Goal: Information Seeking & Learning: Learn about a topic

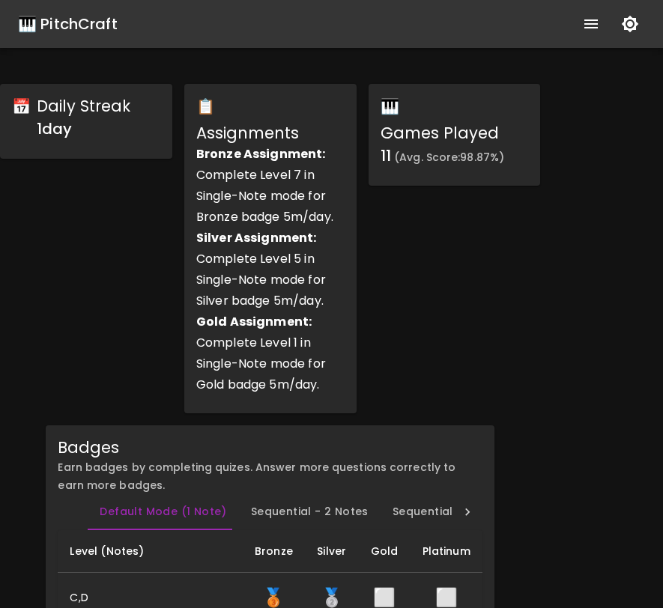
click at [97, 31] on div "🎹 PitchCraft" at bounding box center [68, 24] width 100 height 24
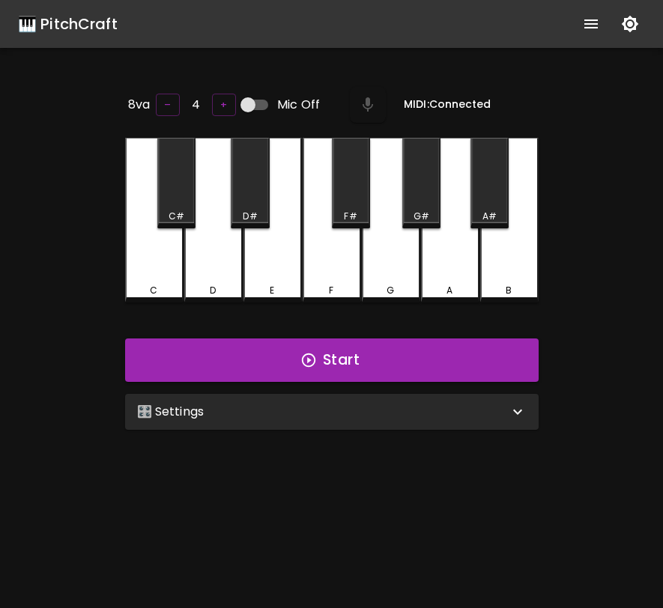
click at [398, 413] on div "🎛️ Settings" at bounding box center [323, 412] width 372 height 18
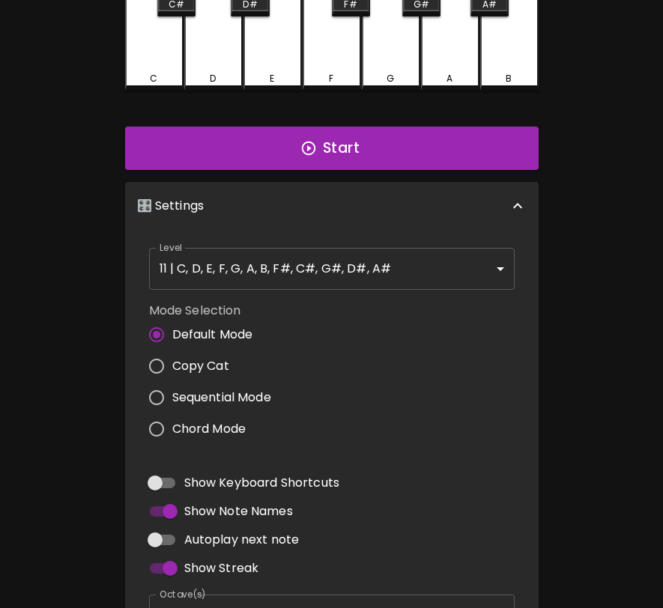
scroll to position [219, 0]
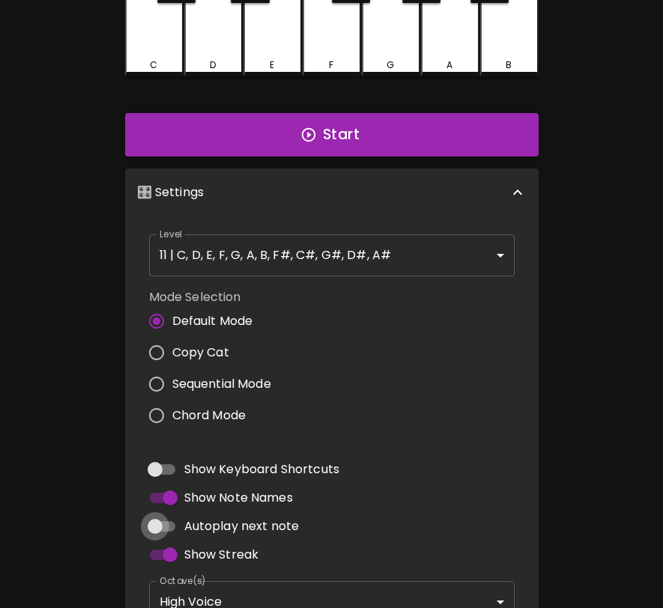
click at [166, 521] on input "Autoplay next note" at bounding box center [154, 526] width 85 height 28
checkbox input "true"
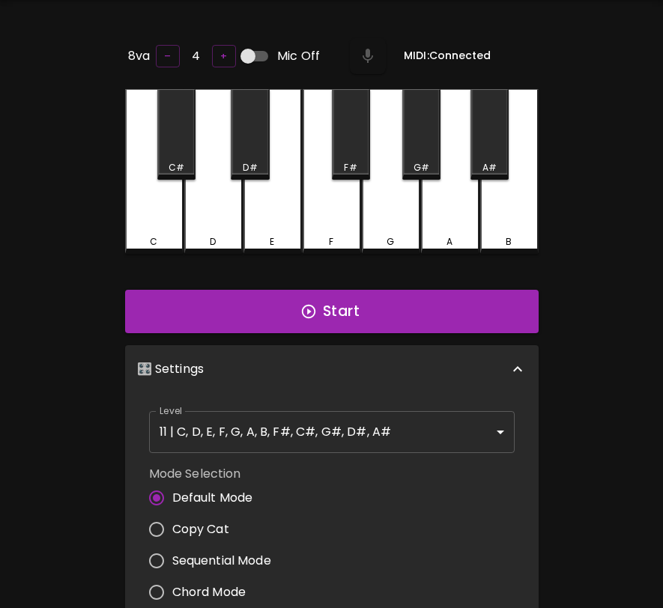
scroll to position [0, 0]
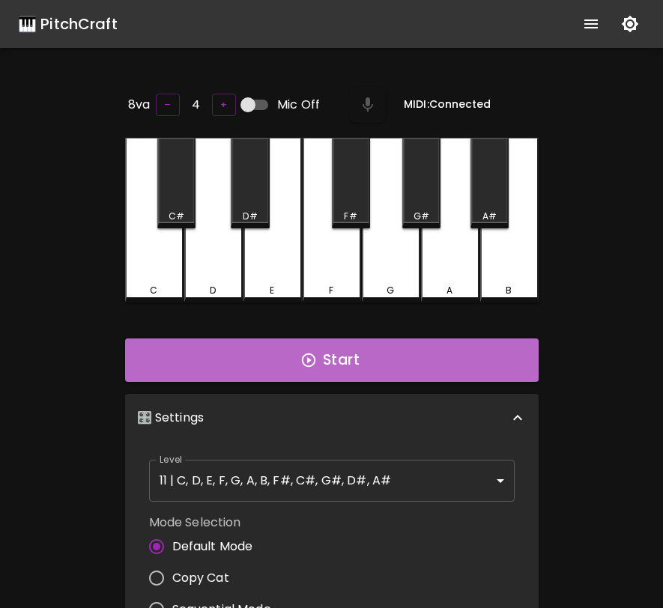
click at [313, 358] on icon "button" at bounding box center [308, 360] width 16 height 16
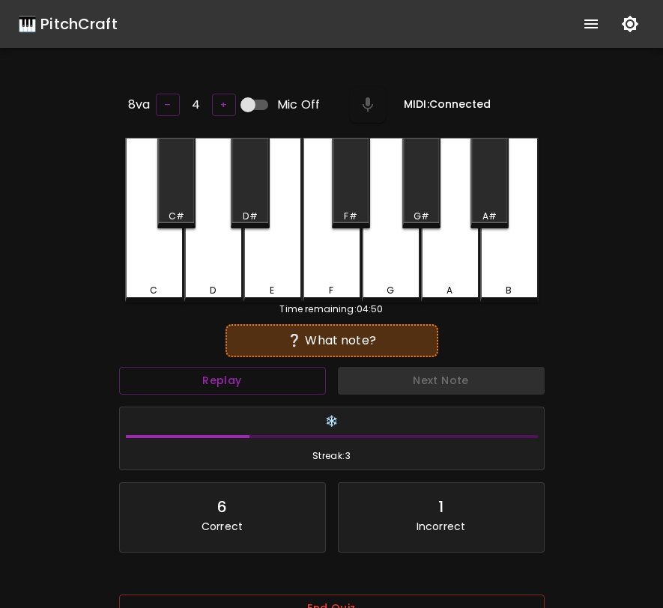
click at [281, 270] on div "E" at bounding box center [272, 220] width 58 height 165
click at [488, 201] on div "A#" at bounding box center [489, 183] width 38 height 91
click at [362, 204] on div "F#" at bounding box center [351, 183] width 38 height 91
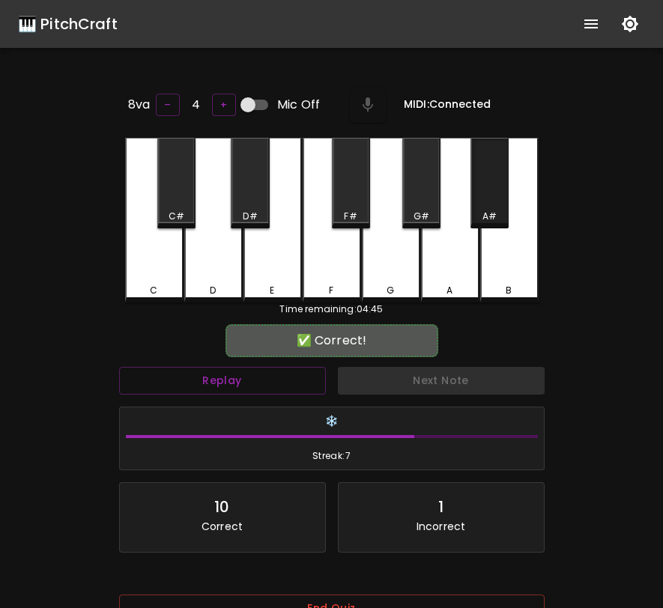
click at [494, 213] on div "A#" at bounding box center [489, 216] width 14 height 13
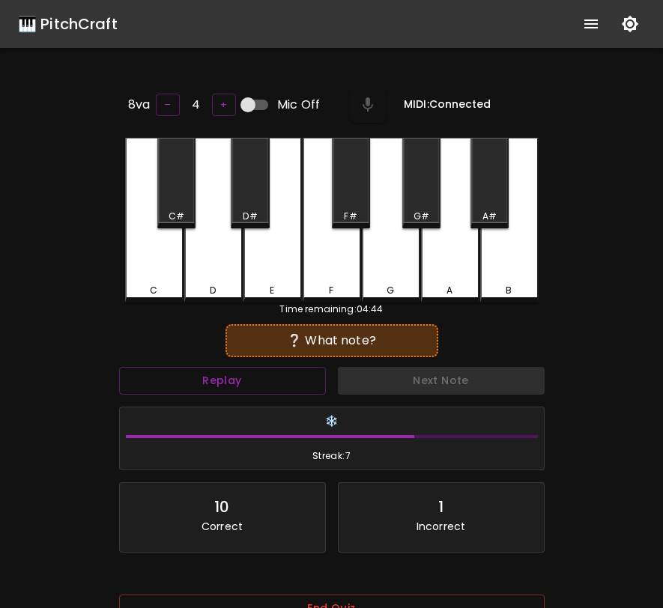
click at [163, 264] on div "C" at bounding box center [154, 220] width 58 height 165
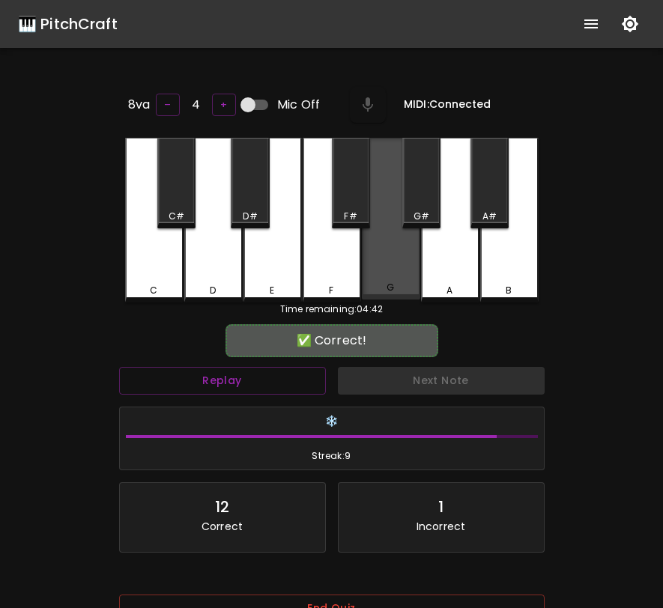
click at [383, 258] on div "G" at bounding box center [391, 219] width 58 height 162
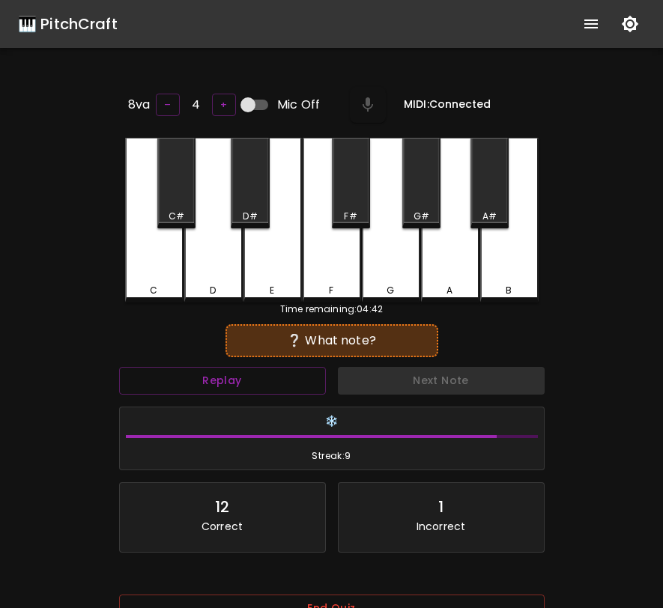
click at [279, 247] on div "E" at bounding box center [272, 220] width 58 height 165
click at [241, 191] on div "D#" at bounding box center [250, 183] width 38 height 91
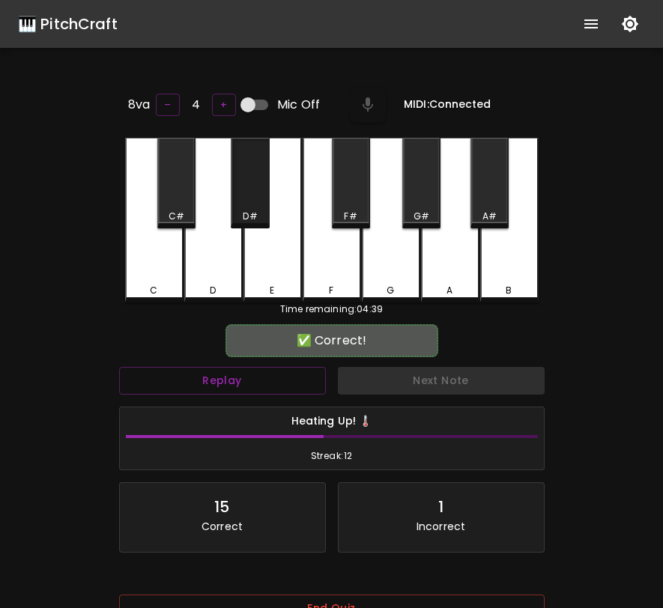
click at [253, 187] on div "D#" at bounding box center [250, 183] width 38 height 91
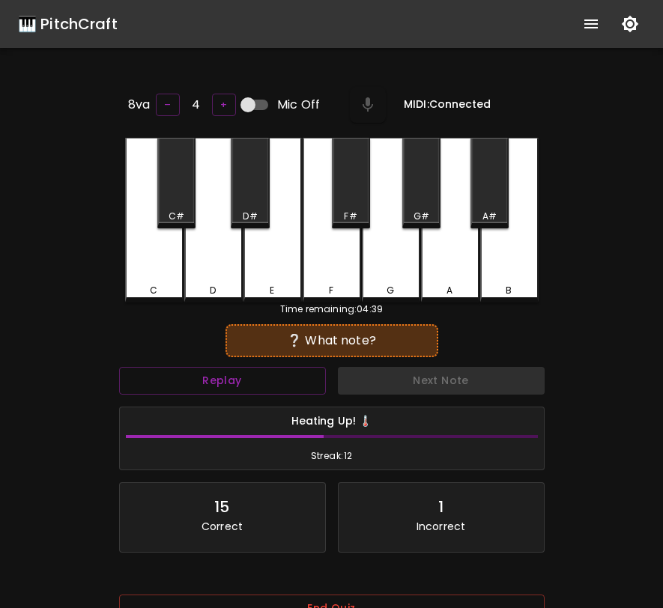
click at [390, 242] on div "G" at bounding box center [391, 220] width 58 height 165
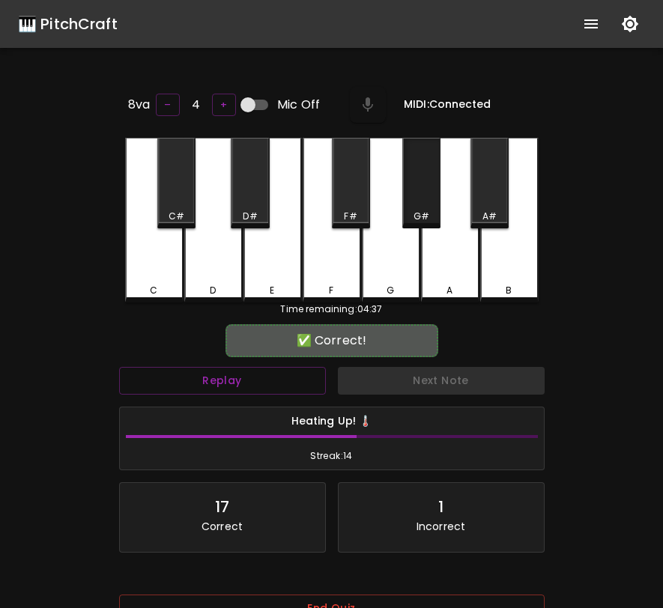
click at [416, 196] on div "G#" at bounding box center [421, 183] width 38 height 91
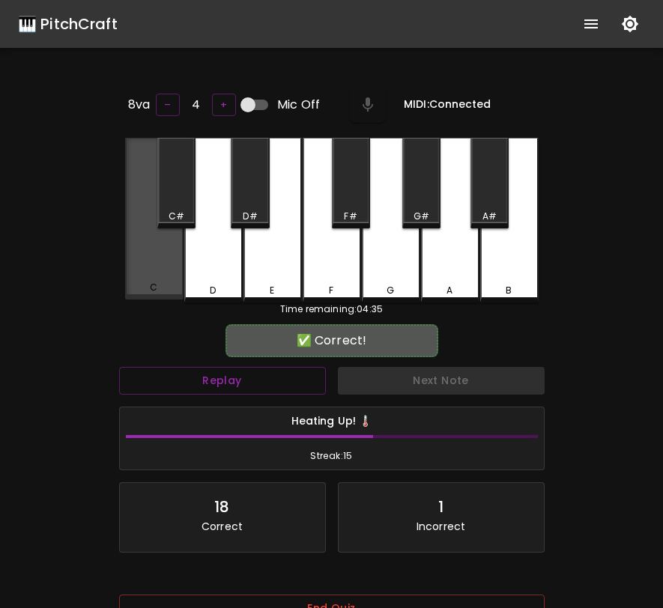
click at [148, 264] on div "C" at bounding box center [154, 219] width 58 height 162
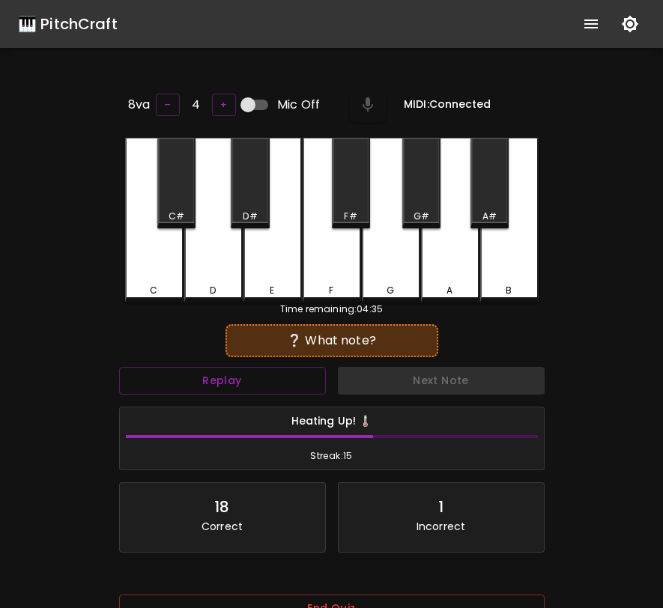
click at [438, 240] on div "A" at bounding box center [450, 220] width 58 height 165
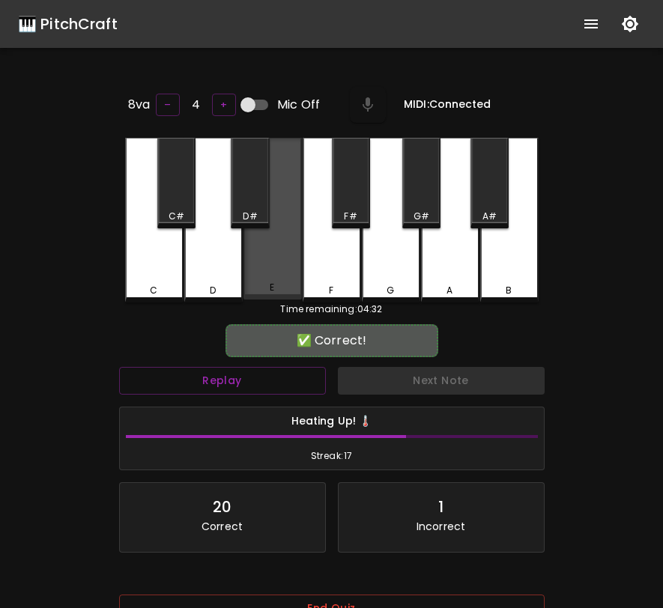
click at [273, 261] on div "E" at bounding box center [272, 219] width 58 height 162
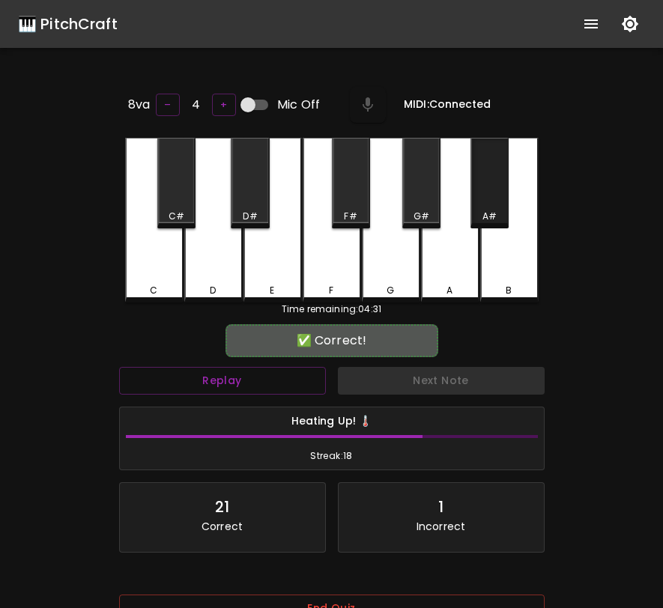
click at [485, 193] on div "A#" at bounding box center [489, 183] width 38 height 91
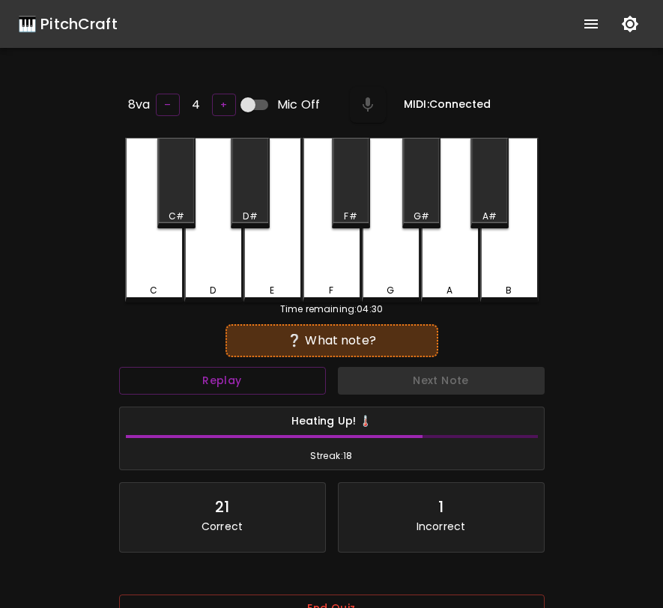
click at [493, 184] on div "A#" at bounding box center [489, 183] width 38 height 91
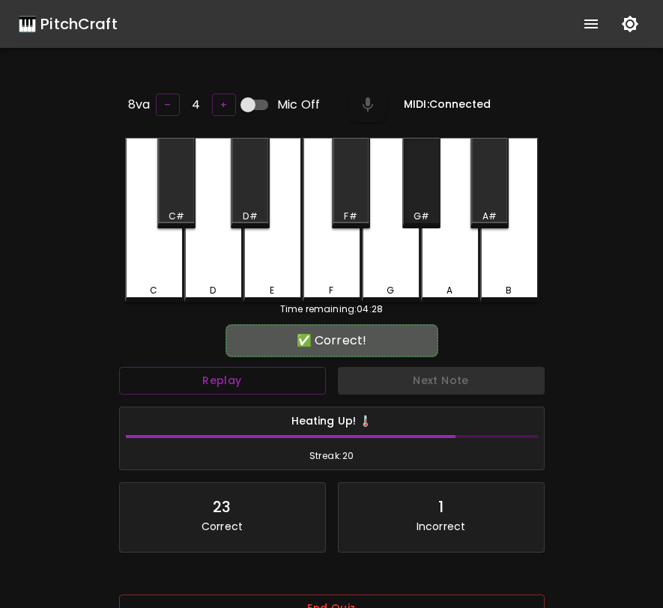
click at [427, 195] on div "G#" at bounding box center [421, 183] width 38 height 91
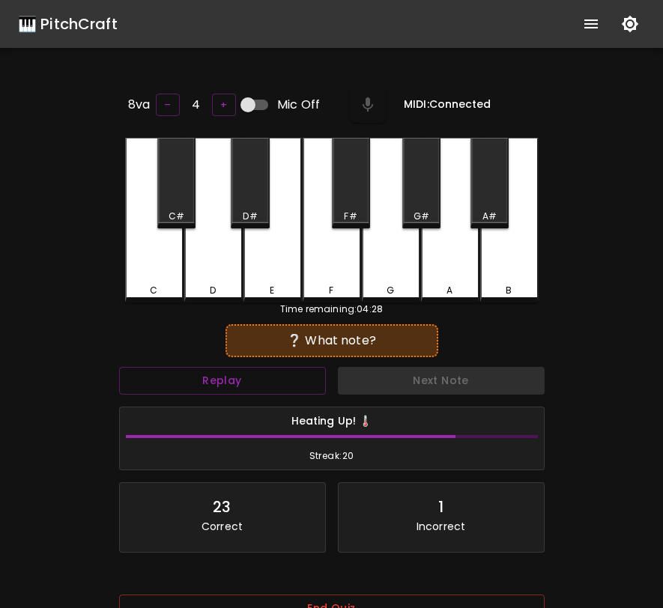
click at [395, 240] on div "G" at bounding box center [391, 220] width 58 height 165
click at [338, 246] on div "F" at bounding box center [332, 220] width 58 height 165
click at [175, 243] on div "C" at bounding box center [154, 220] width 58 height 165
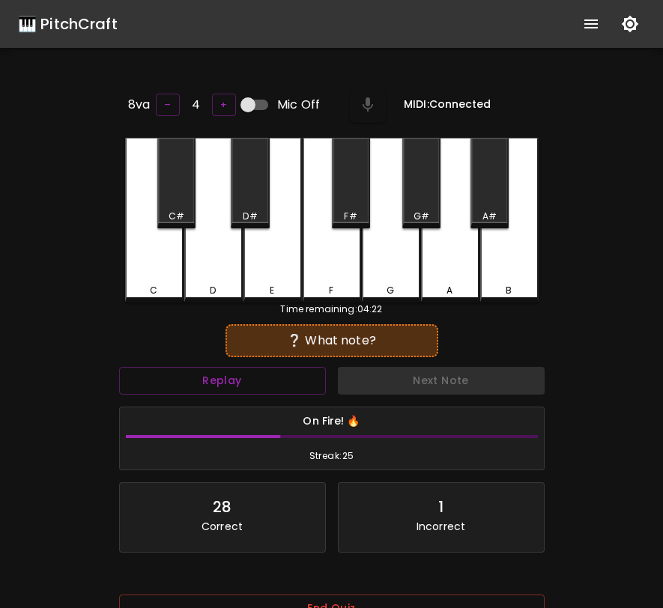
click at [454, 251] on div "A" at bounding box center [450, 220] width 58 height 165
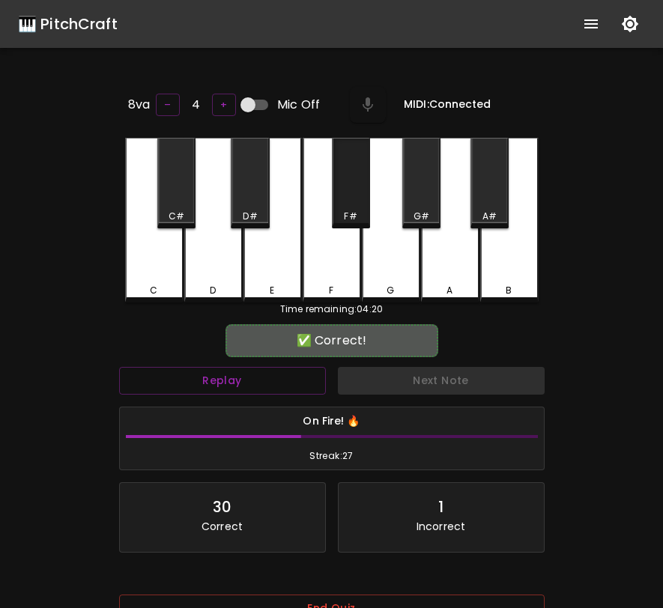
click at [350, 200] on div "F#" at bounding box center [351, 183] width 38 height 91
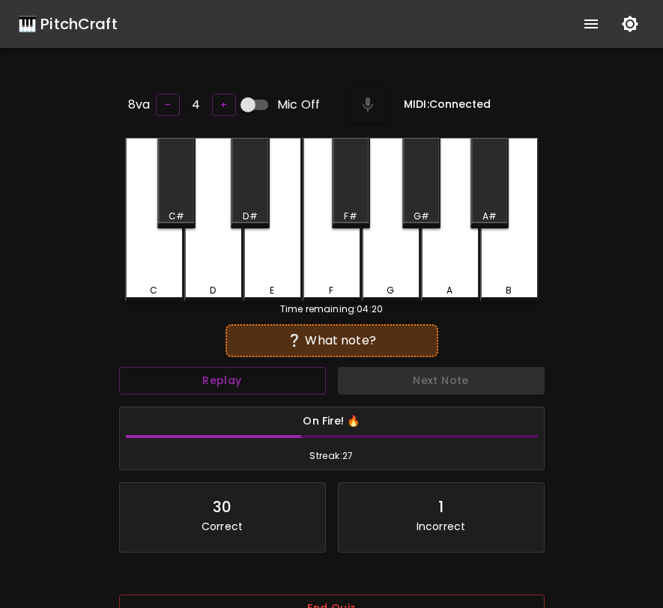
click at [163, 262] on div "C" at bounding box center [154, 220] width 58 height 165
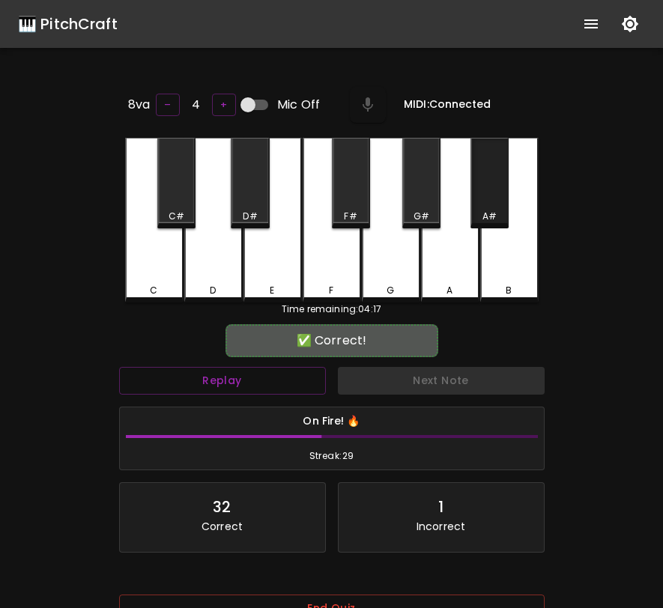
click at [502, 211] on div "A#" at bounding box center [489, 216] width 35 height 13
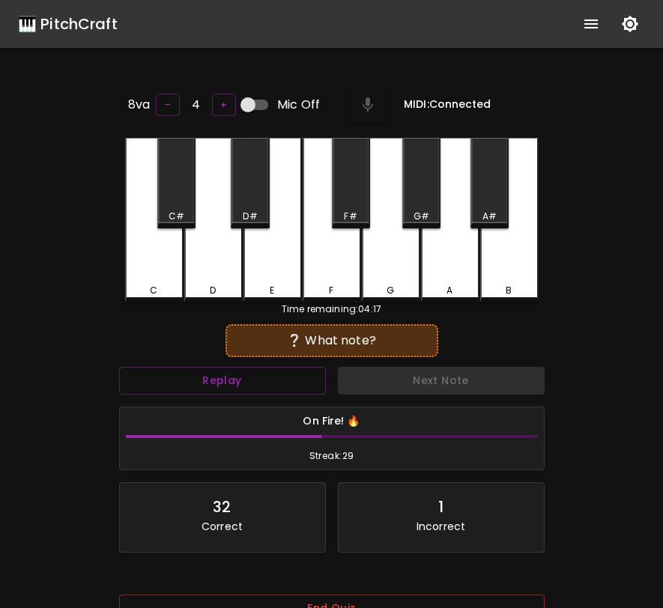
click at [277, 257] on div "E" at bounding box center [272, 220] width 58 height 165
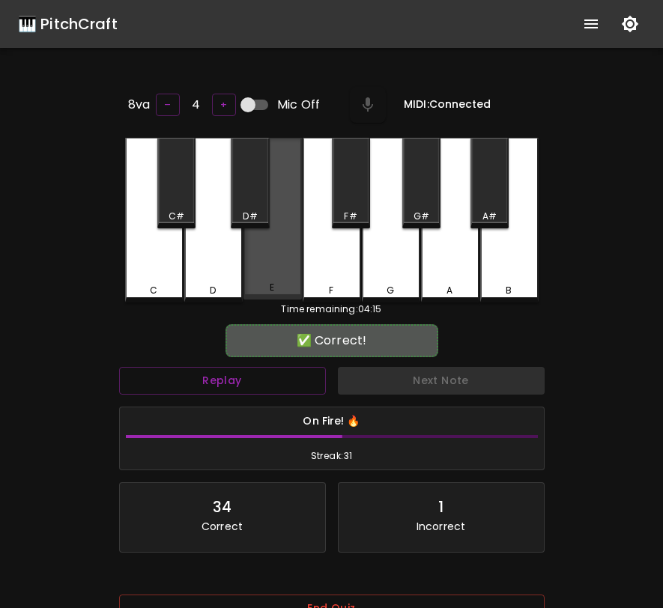
click at [277, 257] on div "E" at bounding box center [272, 219] width 58 height 162
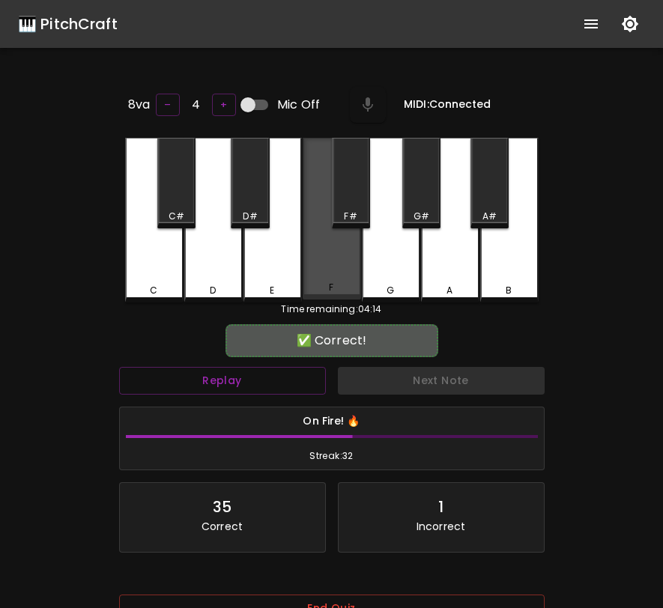
click at [340, 258] on div "F" at bounding box center [332, 219] width 58 height 162
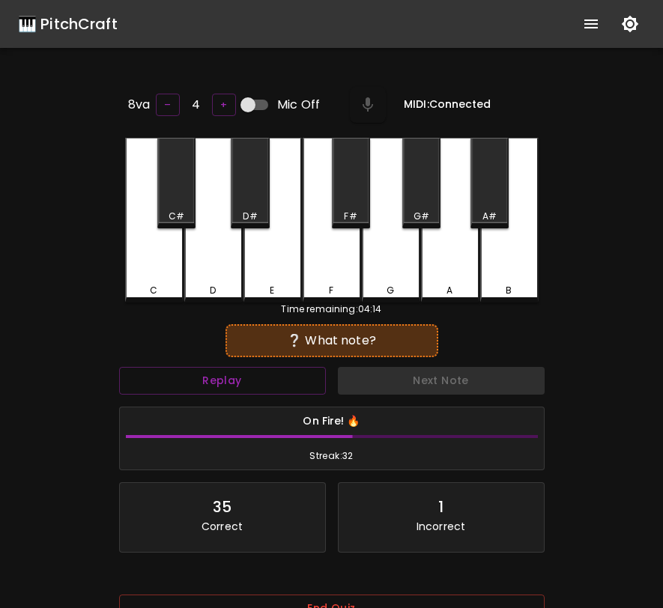
click at [453, 249] on div "A" at bounding box center [450, 220] width 58 height 165
click at [270, 243] on div "E" at bounding box center [272, 220] width 58 height 165
click at [431, 201] on div "G#" at bounding box center [421, 183] width 38 height 91
click at [486, 198] on div "A#" at bounding box center [489, 183] width 38 height 91
click at [427, 194] on div "G#" at bounding box center [421, 183] width 38 height 91
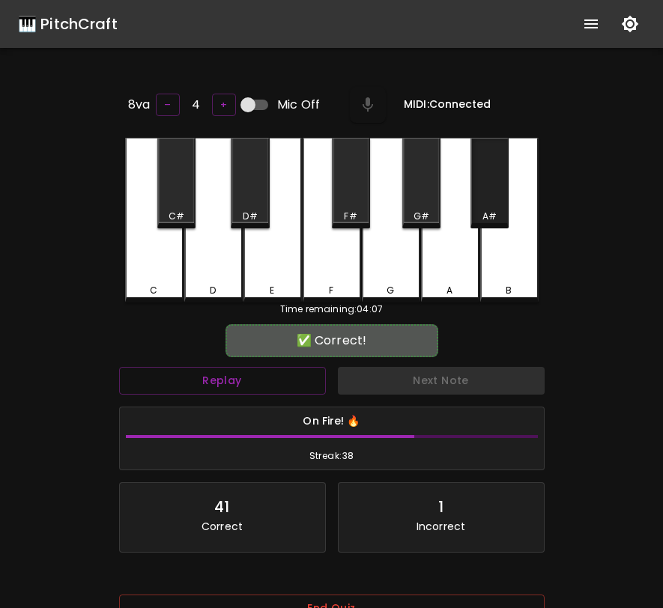
click at [501, 190] on div "A#" at bounding box center [489, 183] width 38 height 91
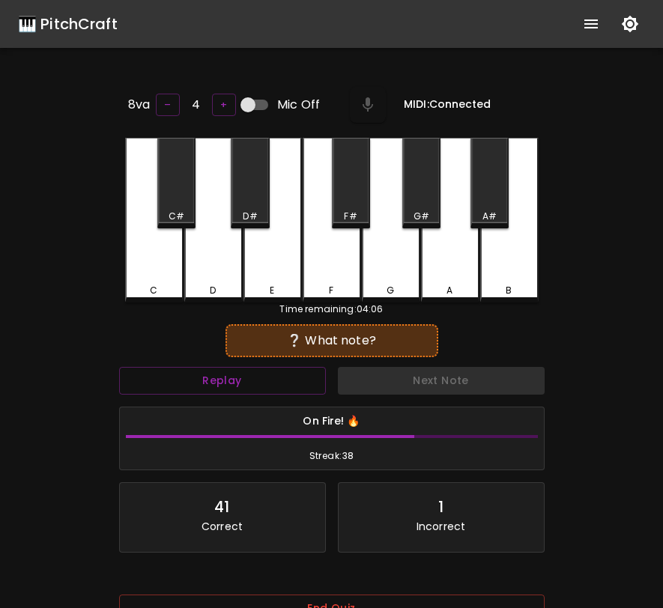
click at [245, 197] on div "D#" at bounding box center [250, 183] width 38 height 91
click at [293, 374] on button "Replay" at bounding box center [222, 381] width 207 height 28
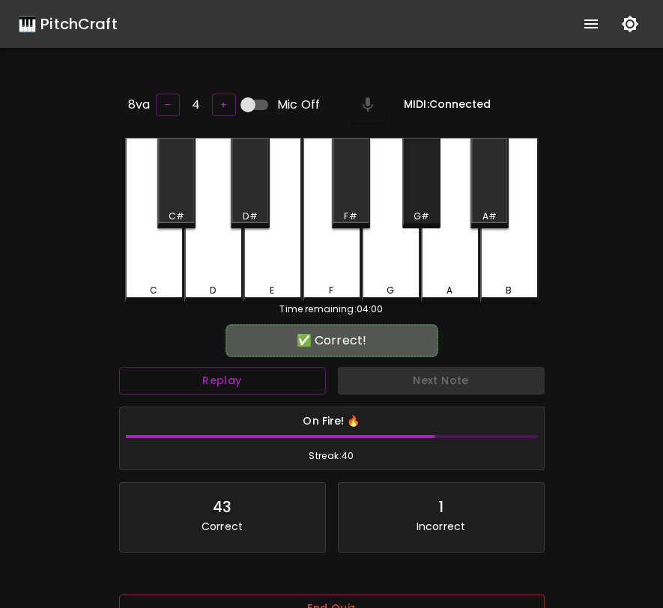
click at [426, 181] on div "G#" at bounding box center [421, 183] width 38 height 91
click at [487, 195] on div "A#" at bounding box center [489, 183] width 38 height 91
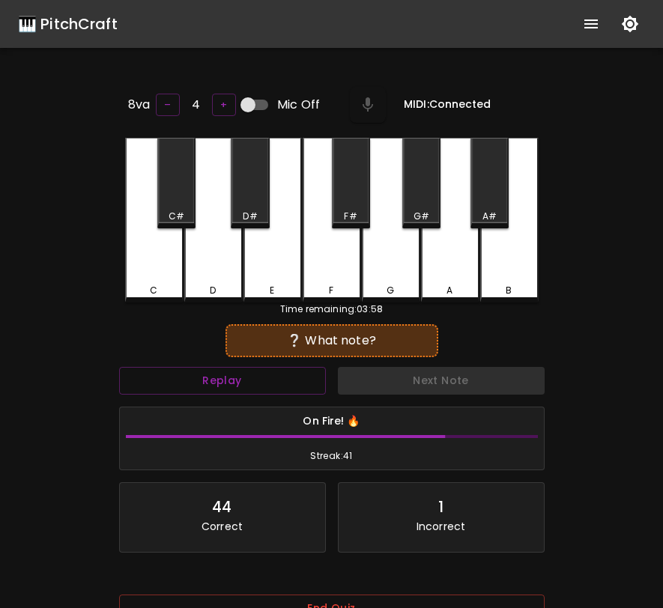
click at [352, 198] on div "F#" at bounding box center [351, 183] width 38 height 91
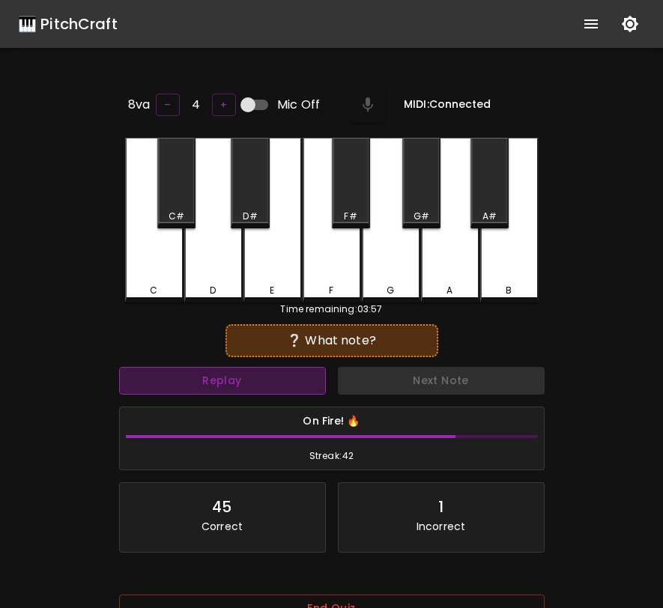
click at [291, 389] on button "Replay" at bounding box center [222, 381] width 207 height 28
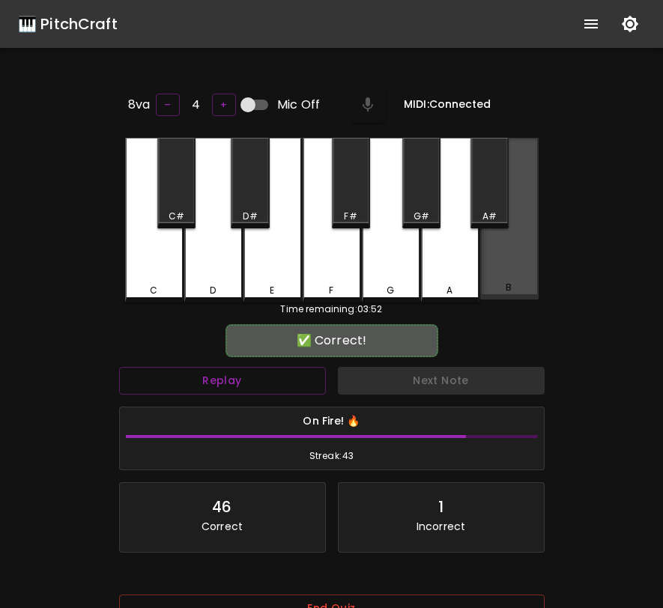
click at [512, 240] on div "B" at bounding box center [509, 219] width 58 height 162
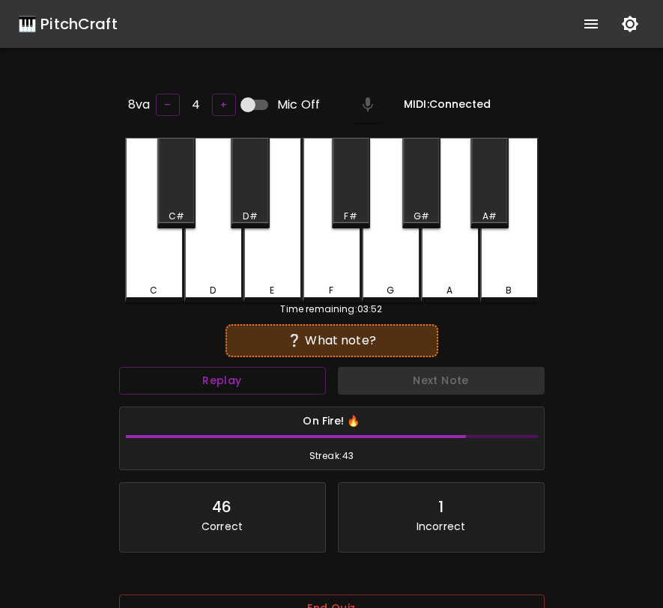
click at [342, 264] on div "F" at bounding box center [332, 220] width 58 height 165
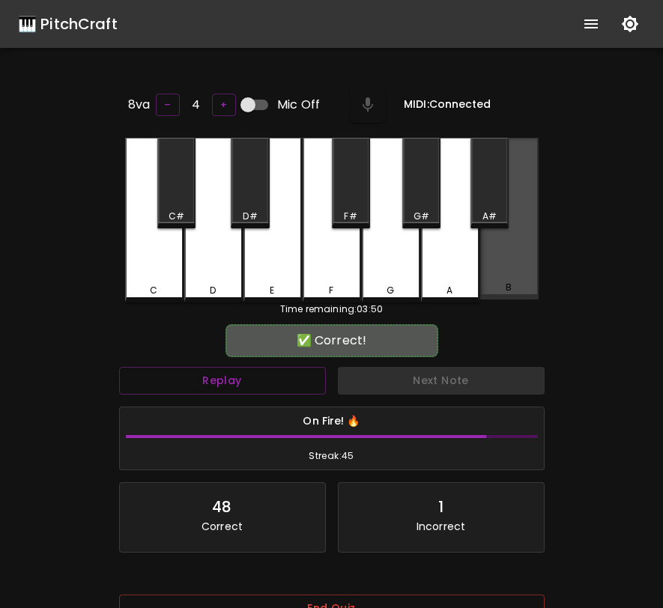
click at [521, 252] on div "B" at bounding box center [509, 219] width 58 height 162
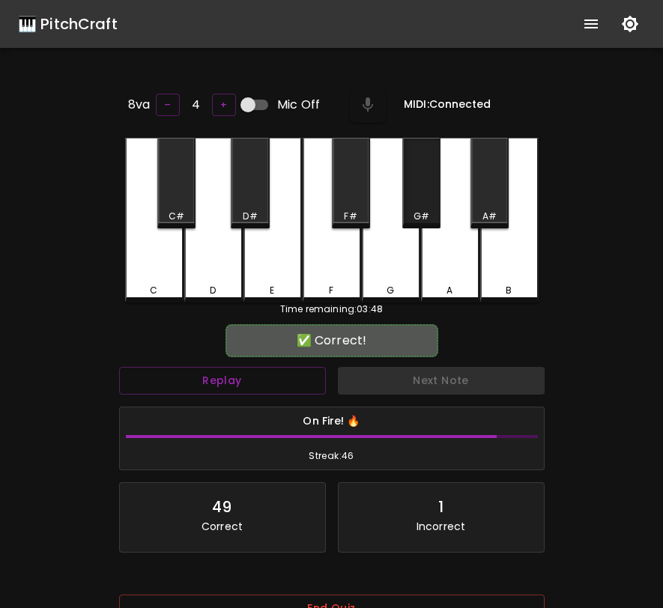
click at [431, 202] on div "G#" at bounding box center [421, 183] width 38 height 91
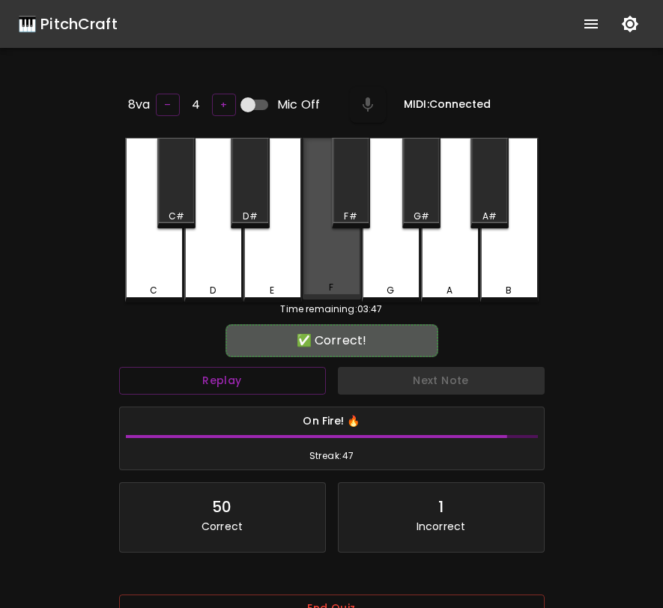
click at [345, 263] on div "F" at bounding box center [332, 219] width 58 height 162
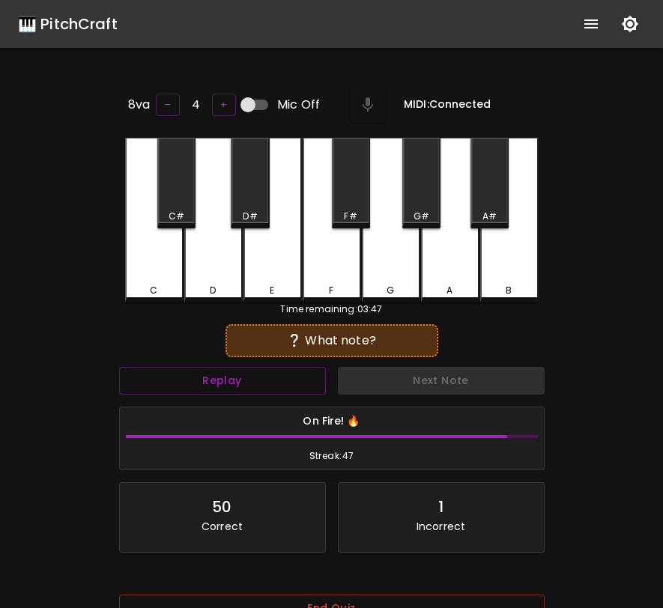
click at [460, 255] on div "A" at bounding box center [450, 220] width 58 height 165
click at [511, 254] on div "B" at bounding box center [509, 220] width 58 height 165
click at [228, 264] on div "D" at bounding box center [213, 220] width 58 height 165
click at [505, 247] on div "B" at bounding box center [509, 220] width 58 height 165
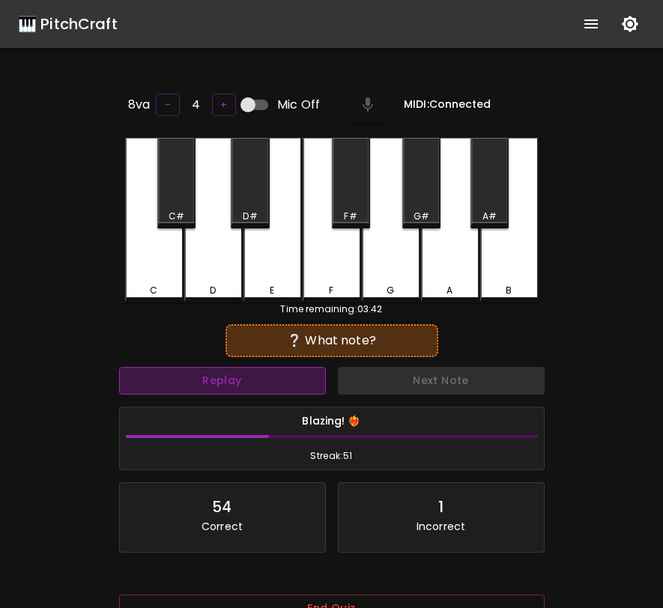
click at [292, 380] on button "Replay" at bounding box center [222, 381] width 207 height 28
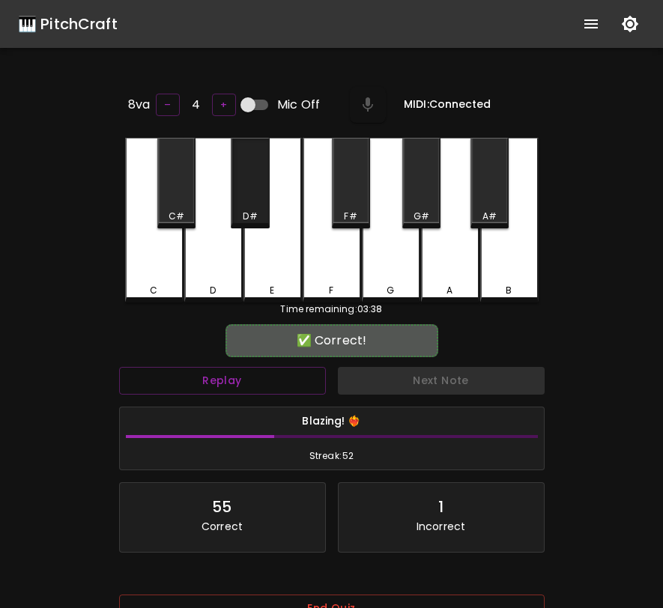
click at [257, 189] on div "D#" at bounding box center [250, 183] width 38 height 91
click at [431, 204] on div "G#" at bounding box center [421, 183] width 38 height 91
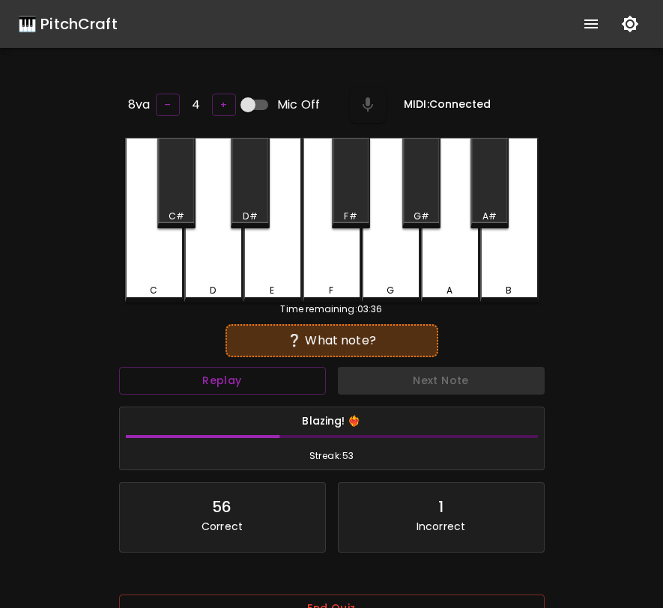
click at [291, 262] on div "E" at bounding box center [272, 220] width 58 height 165
click at [425, 186] on div "G#" at bounding box center [421, 183] width 38 height 91
click at [222, 377] on button "Replay" at bounding box center [222, 381] width 207 height 28
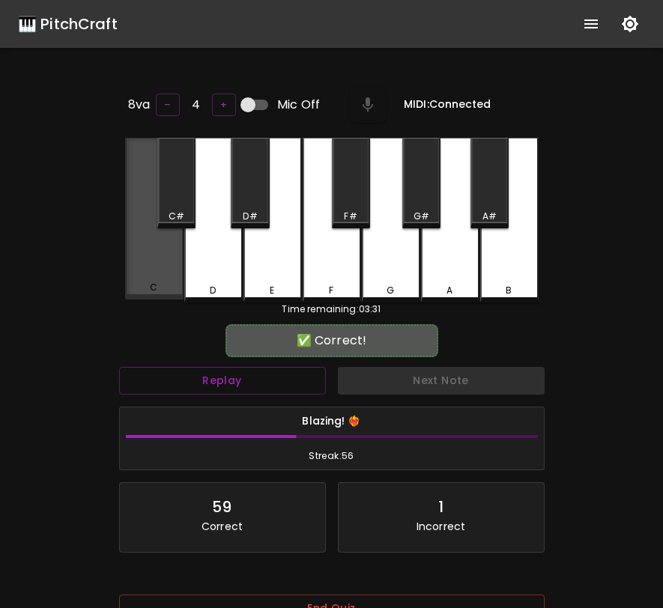
click at [159, 266] on div "C" at bounding box center [154, 219] width 58 height 162
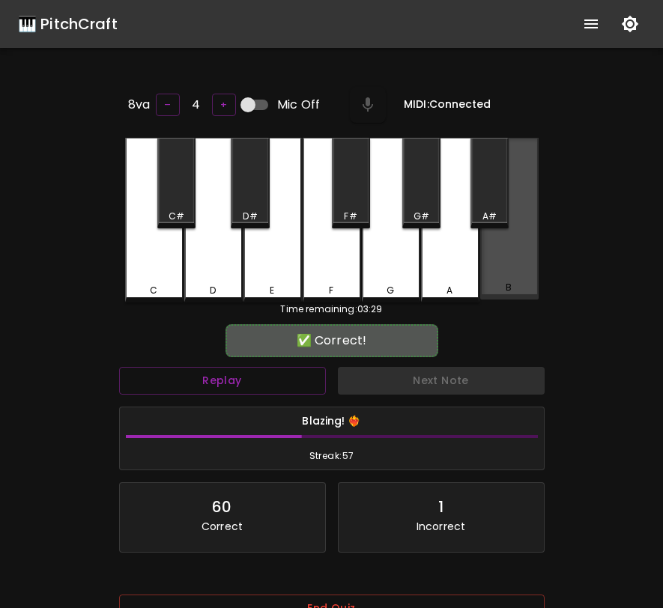
click at [503, 236] on div "B" at bounding box center [509, 219] width 58 height 162
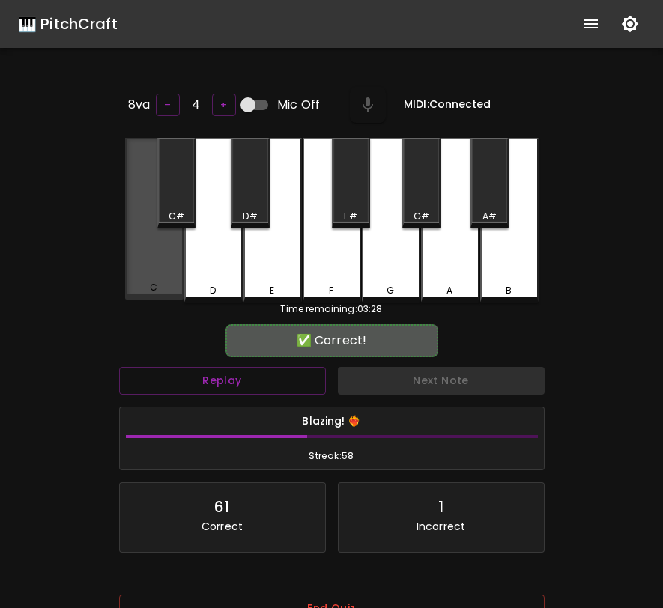
click at [155, 262] on div "C" at bounding box center [154, 219] width 58 height 162
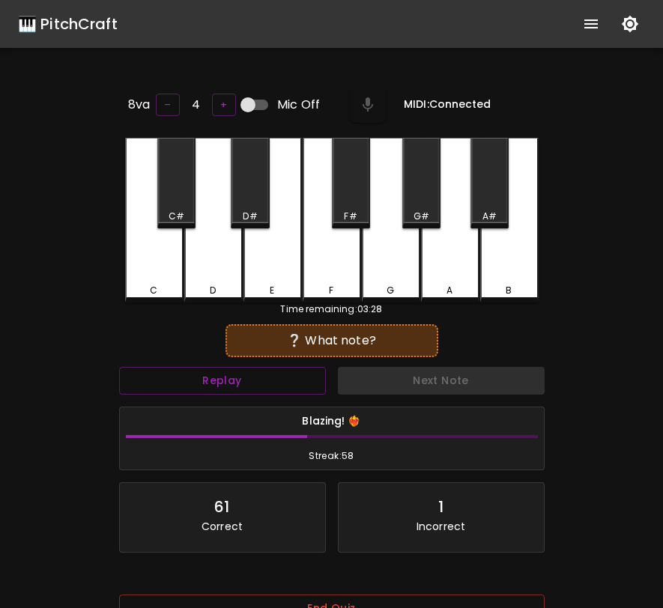
click at [449, 243] on div "A" at bounding box center [450, 220] width 58 height 165
click at [355, 198] on div "F#" at bounding box center [351, 183] width 38 height 91
click at [354, 196] on div "F#" at bounding box center [351, 183] width 38 height 91
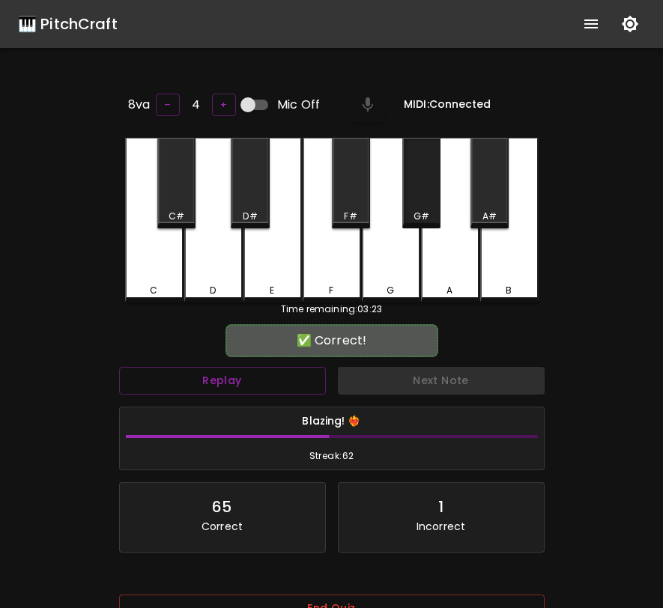
click at [422, 198] on div "G#" at bounding box center [421, 183] width 38 height 91
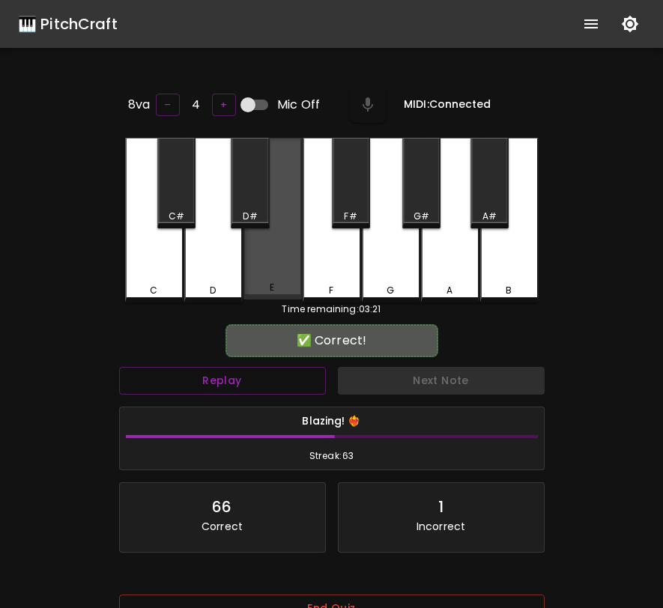
click at [275, 267] on div "E" at bounding box center [272, 219] width 58 height 162
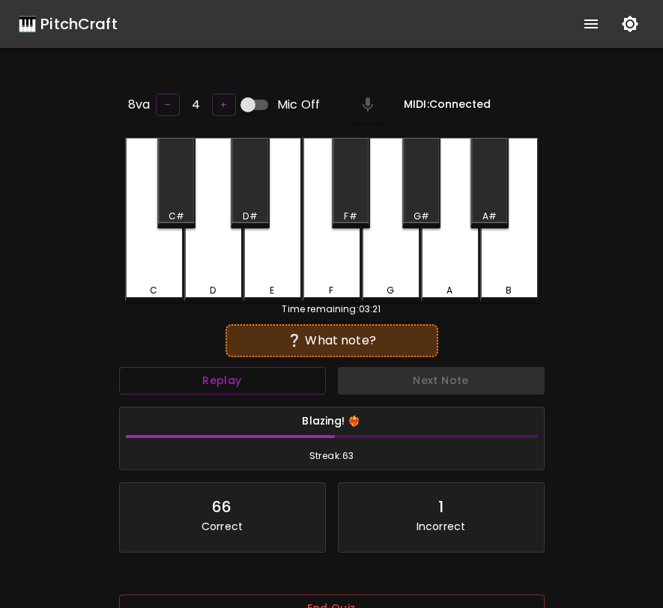
click at [157, 273] on div "C" at bounding box center [154, 220] width 58 height 165
click at [412, 185] on div "G#" at bounding box center [421, 183] width 38 height 91
click at [325, 246] on div "F" at bounding box center [332, 220] width 58 height 165
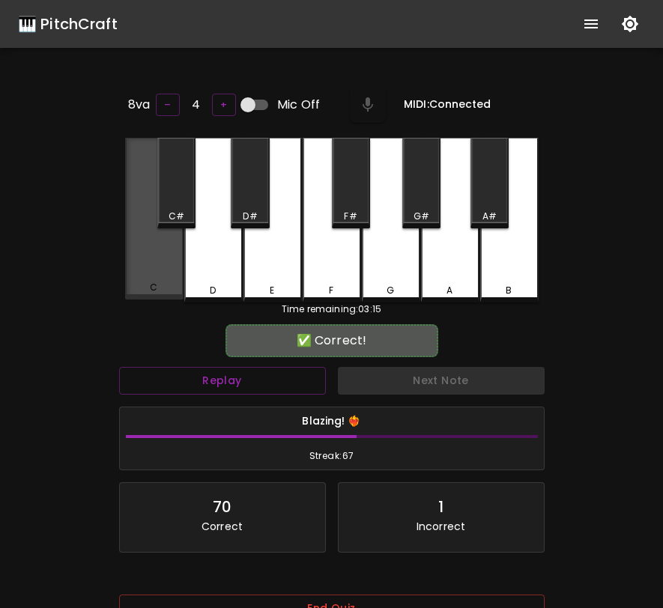
click at [167, 259] on div "C" at bounding box center [154, 219] width 58 height 162
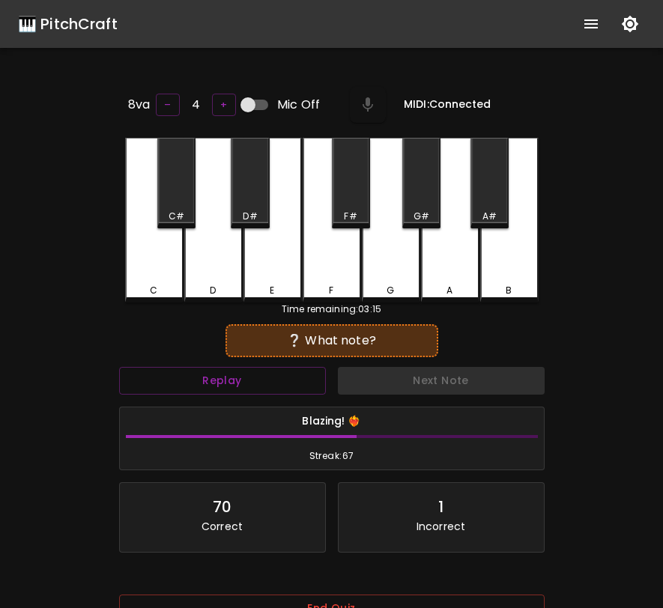
click at [180, 194] on div "C#" at bounding box center [176, 183] width 38 height 91
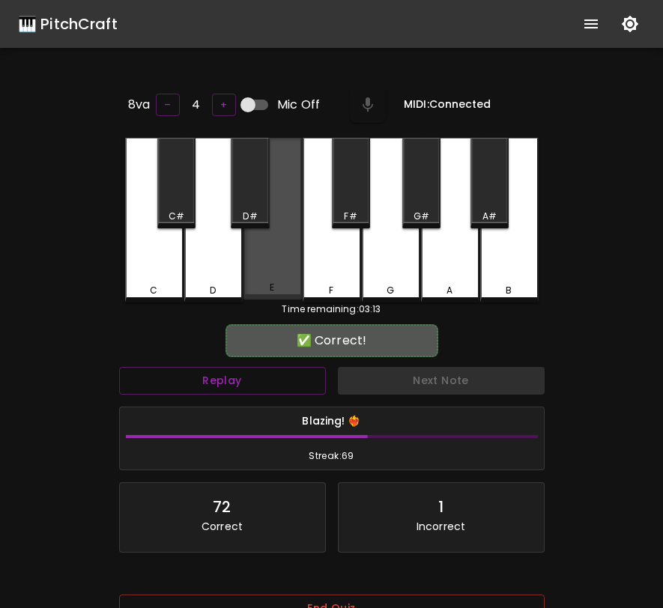
click at [288, 264] on div "E" at bounding box center [272, 219] width 58 height 162
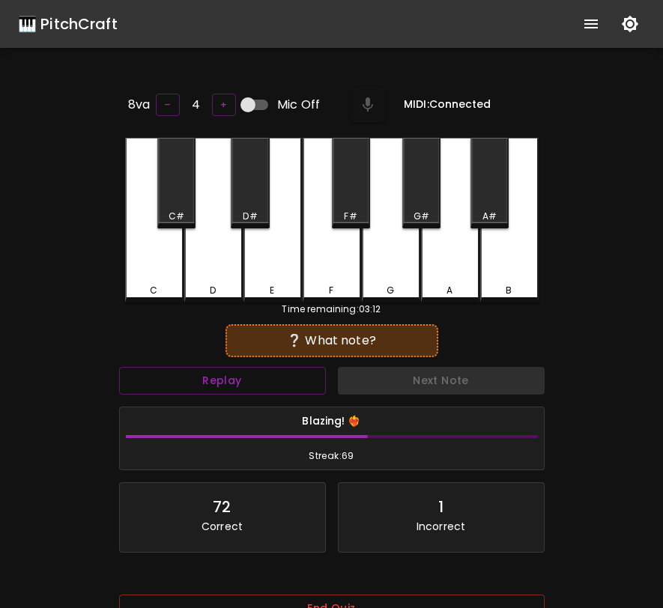
click at [456, 259] on div "A" at bounding box center [450, 220] width 58 height 165
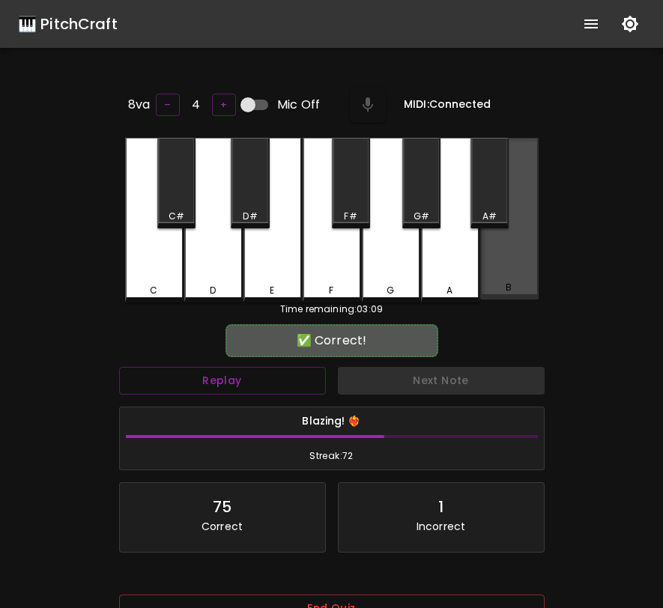
click at [511, 261] on div "B" at bounding box center [509, 219] width 58 height 162
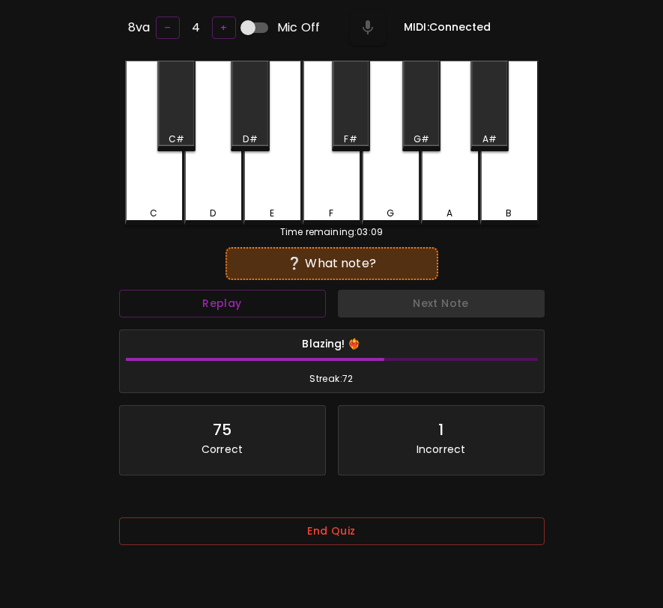
scroll to position [150, 0]
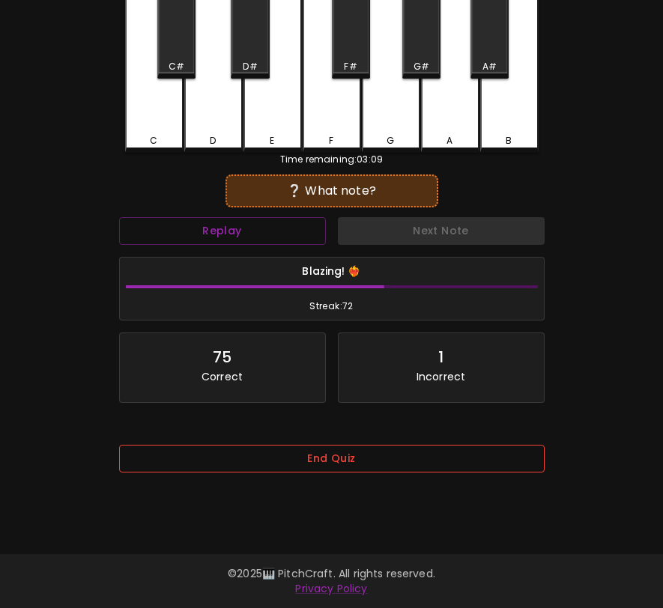
click at [405, 459] on button "End Quiz" at bounding box center [331, 459] width 425 height 28
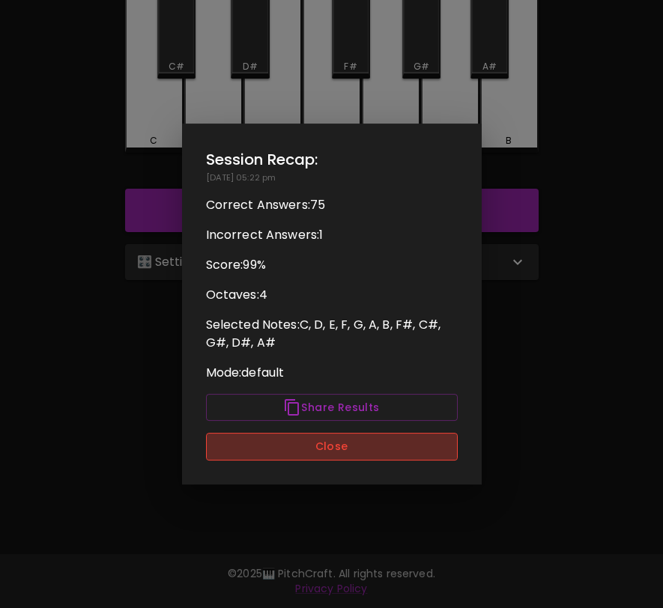
click at [403, 441] on button "Close" at bounding box center [332, 447] width 252 height 28
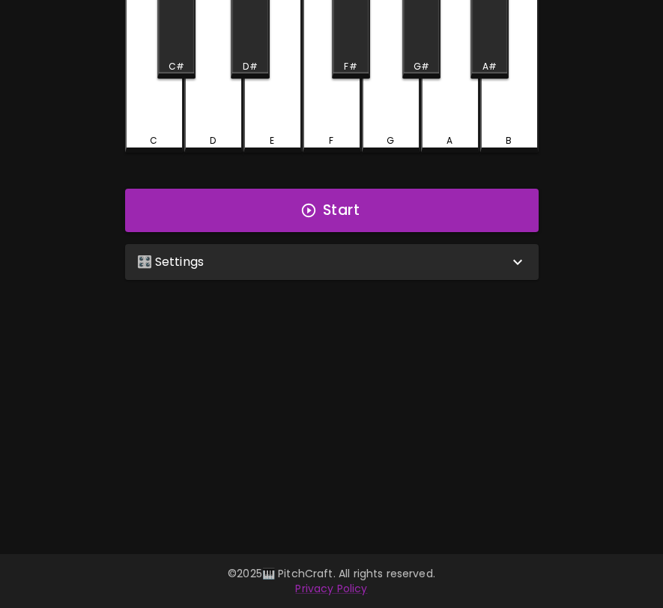
scroll to position [0, 0]
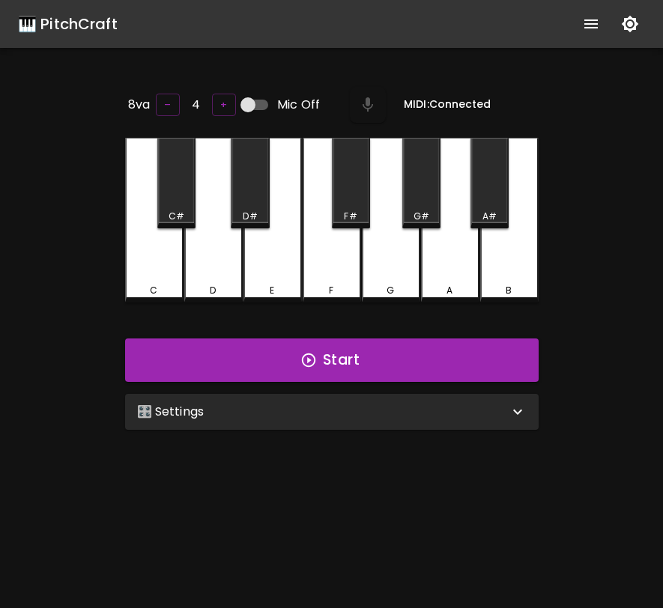
click at [586, 15] on icon "show more" at bounding box center [591, 24] width 18 height 18
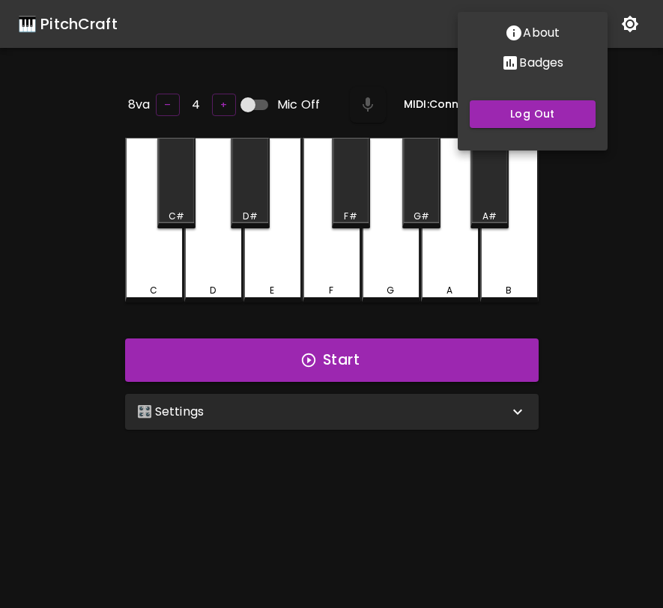
click at [509, 61] on icon "Stats" at bounding box center [509, 62] width 13 height 13
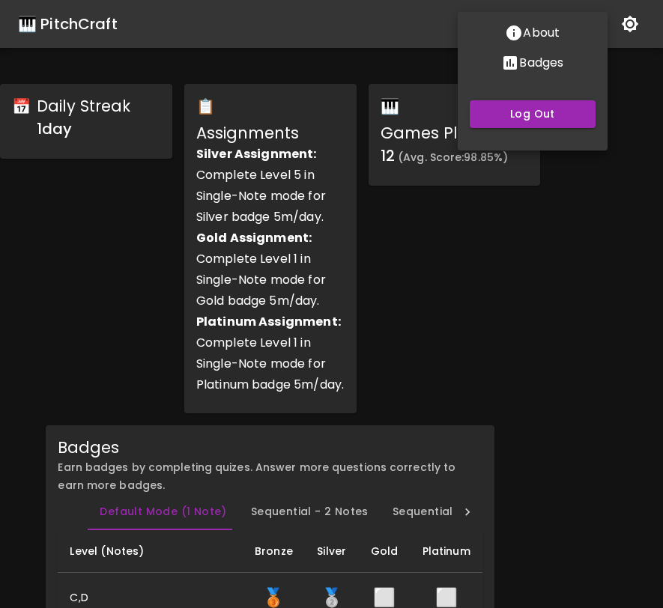
click at [416, 273] on div at bounding box center [331, 304] width 663 height 608
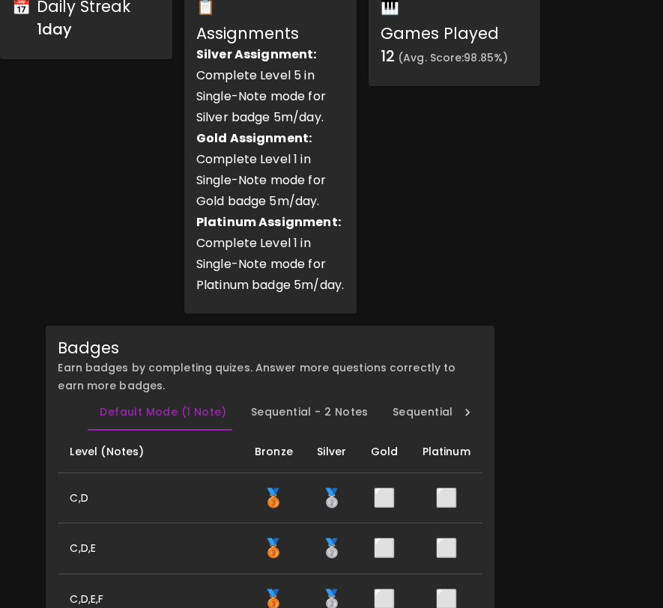
scroll to position [95, 0]
